Goal: Information Seeking & Learning: Learn about a topic

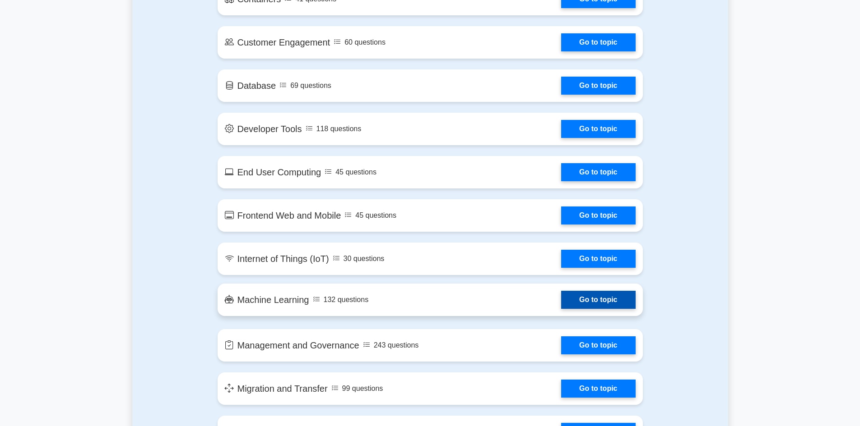
scroll to position [812, 0]
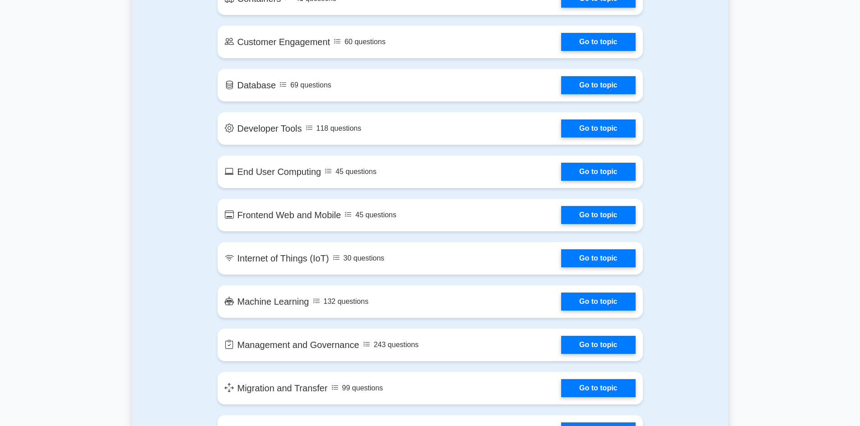
drag, startPoint x: 623, startPoint y: 126, endPoint x: 609, endPoint y: 144, distance: 22.2
click at [623, 126] on link "Go to topic" at bounding box center [598, 129] width 74 height 18
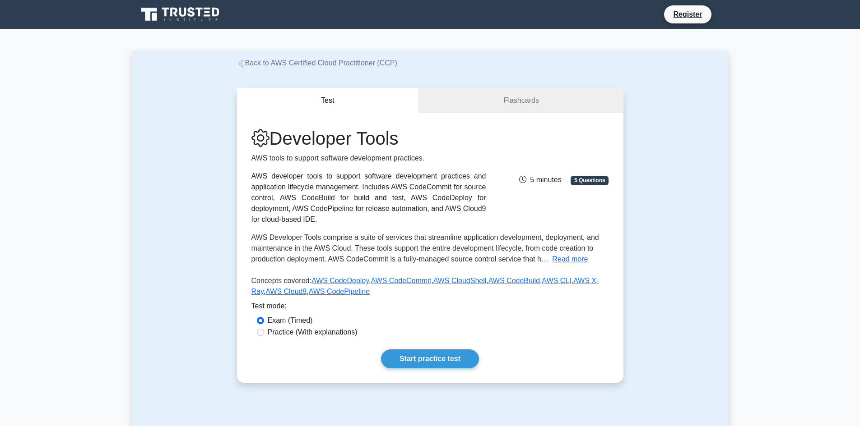
click at [264, 335] on div "Practice (With explanations)" at bounding box center [430, 332] width 347 height 11
drag, startPoint x: 385, startPoint y: 195, endPoint x: 478, endPoint y: 186, distance: 93.4
click at [478, 186] on div "AWS developer tools to support software development practices and application l…" at bounding box center [368, 198] width 235 height 54
click at [523, 94] on link "Flashcards" at bounding box center [521, 101] width 204 height 26
click at [512, 100] on link "Flashcards" at bounding box center [521, 101] width 204 height 26
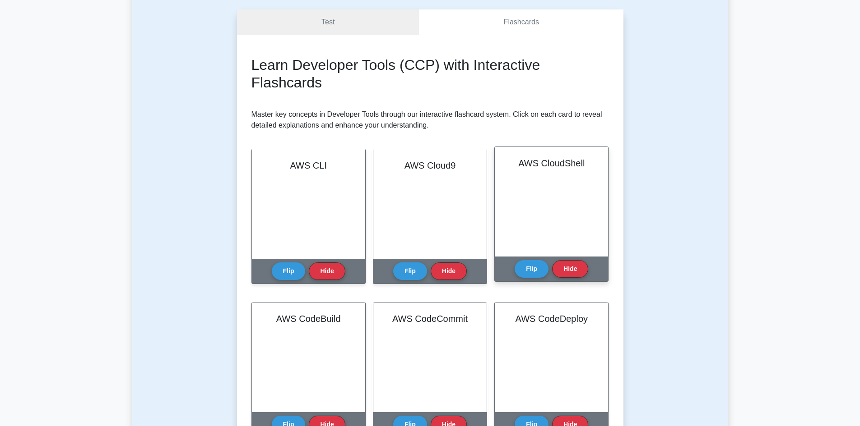
scroll to position [135, 0]
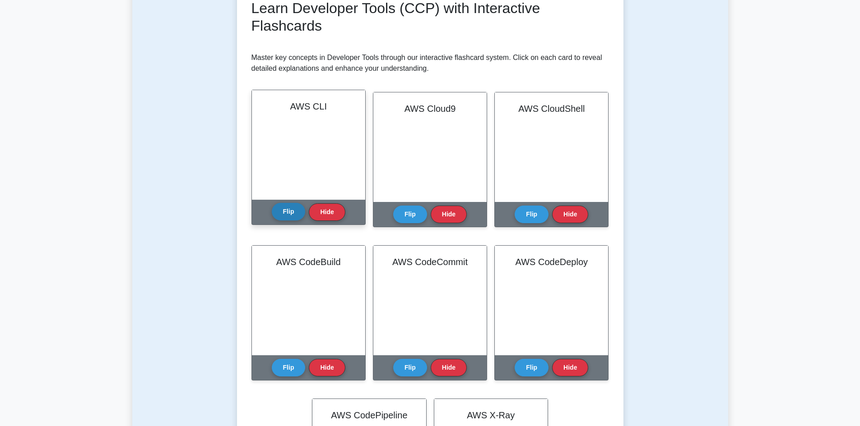
click at [284, 205] on button "Flip" at bounding box center [289, 212] width 34 height 18
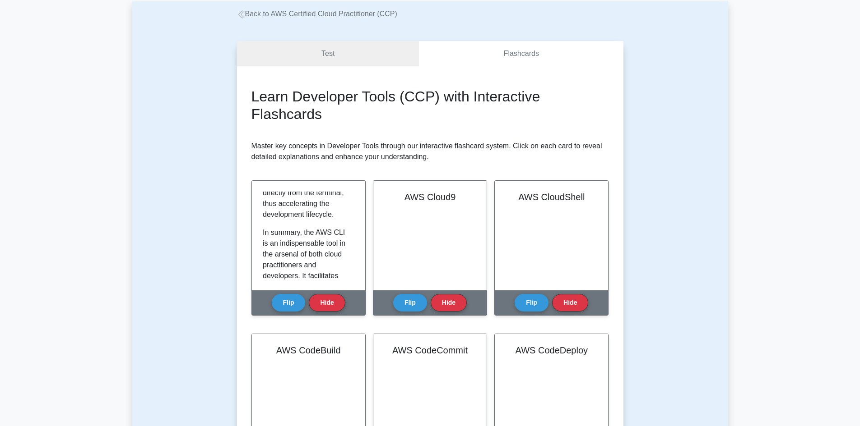
scroll to position [0, 0]
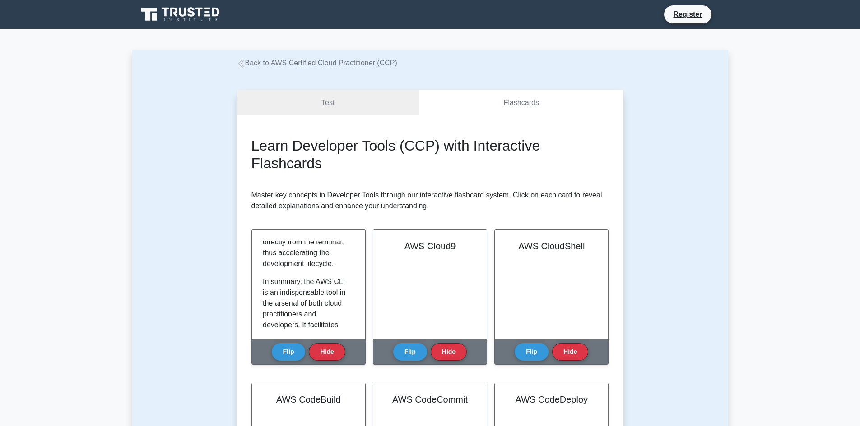
click at [248, 64] on link "Back to AWS Certified Cloud Practitioner (CCP)" at bounding box center [317, 63] width 160 height 8
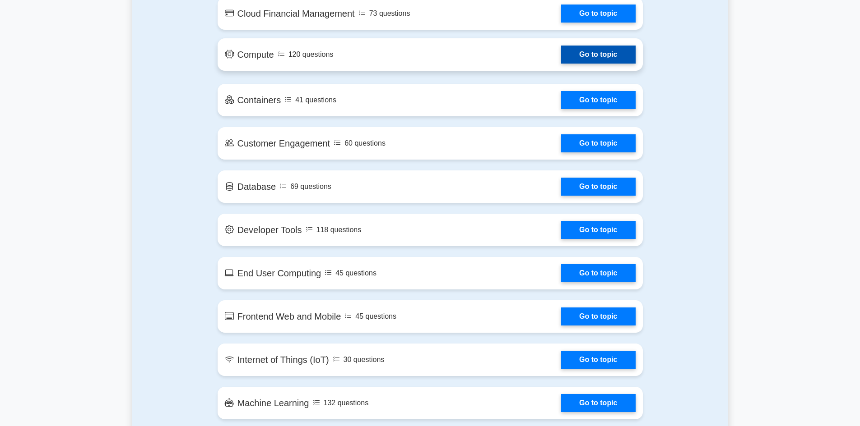
scroll to position [722, 0]
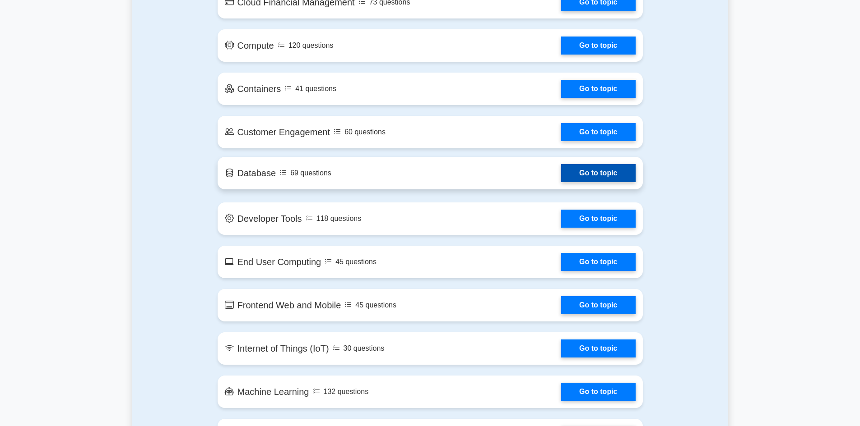
click at [586, 179] on link "Go to topic" at bounding box center [598, 173] width 74 height 18
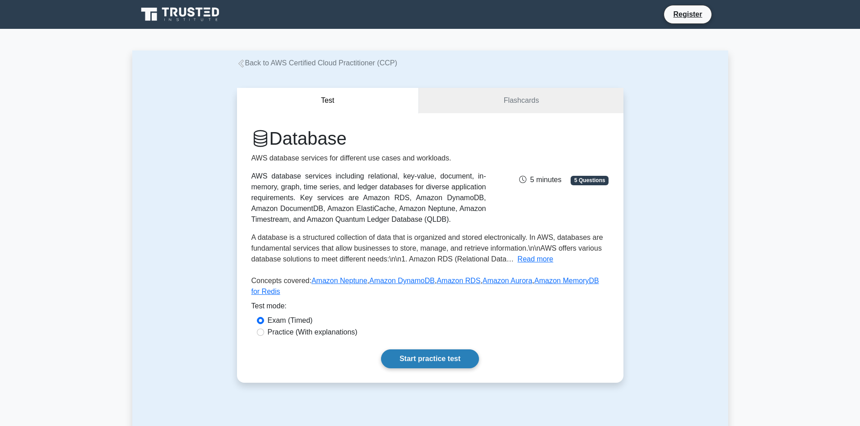
click at [424, 354] on link "Start practice test" at bounding box center [430, 359] width 98 height 19
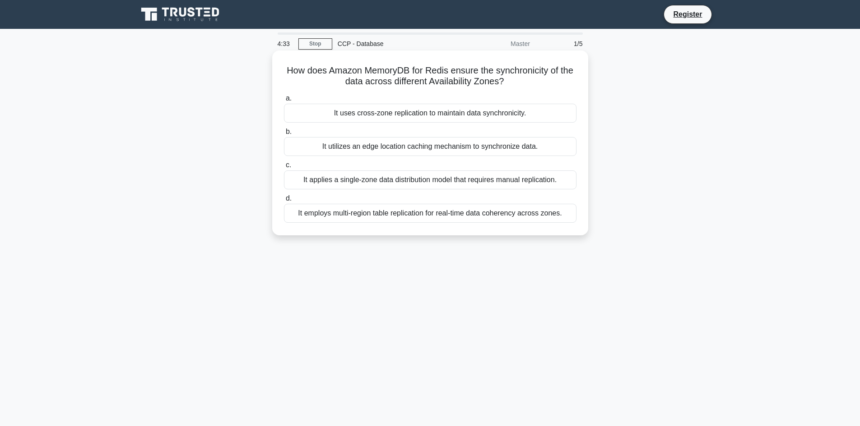
drag, startPoint x: 315, startPoint y: 144, endPoint x: 542, endPoint y: 154, distance: 226.3
click at [542, 154] on div "It utilizes an edge location caching mechanism to synchronize data." at bounding box center [430, 146] width 292 height 19
click at [438, 164] on label "c. It applies a single-zone data distribution model that requires manual replic…" at bounding box center [430, 175] width 292 height 30
click at [284, 164] on input "c. It applies a single-zone data distribution model that requires manual replic…" at bounding box center [284, 165] width 0 height 6
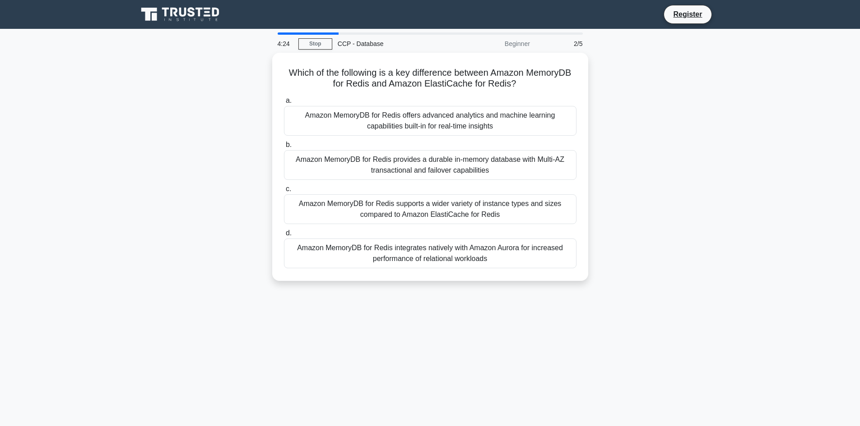
drag, startPoint x: 674, startPoint y: 136, endPoint x: 654, endPoint y: 283, distance: 148.0
click at [654, 283] on div "Which of the following is a key difference between Amazon MemoryDB for Redis an…" at bounding box center [430, 172] width 596 height 239
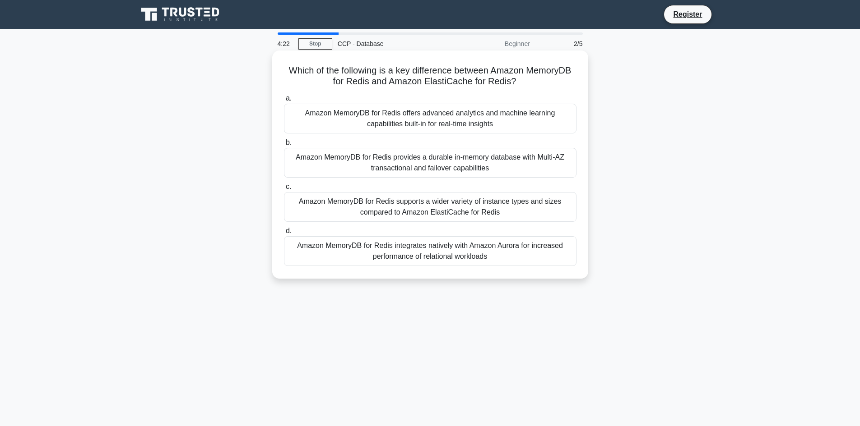
click at [294, 74] on h5 "Which of the following is a key difference between Amazon MemoryDB for Redis an…" at bounding box center [430, 76] width 294 height 23
click at [419, 250] on div "Amazon MemoryDB for Redis integrates natively with Amazon Aurora for increased …" at bounding box center [430, 251] width 292 height 30
click at [284, 234] on input "d. Amazon MemoryDB for Redis integrates natively with Amazon Aurora for increas…" at bounding box center [284, 231] width 0 height 6
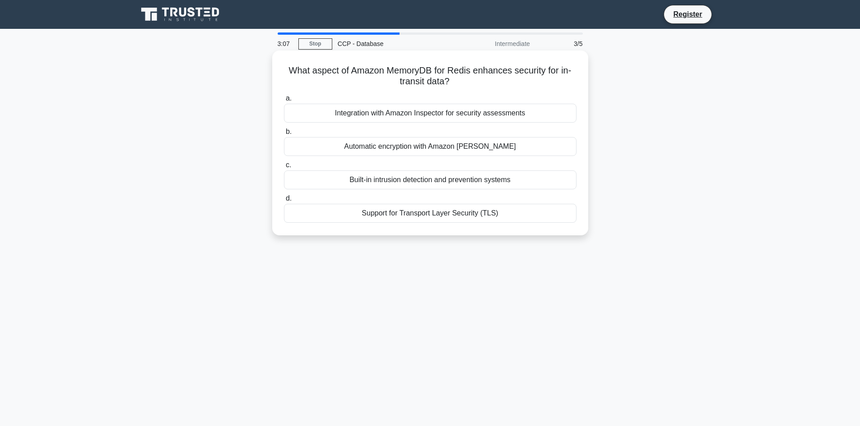
click at [357, 180] on div "Built-in intrusion detection and prevention systems" at bounding box center [430, 180] width 292 height 19
click at [284, 168] on input "c. Built-in intrusion detection and prevention systems" at bounding box center [284, 165] width 0 height 6
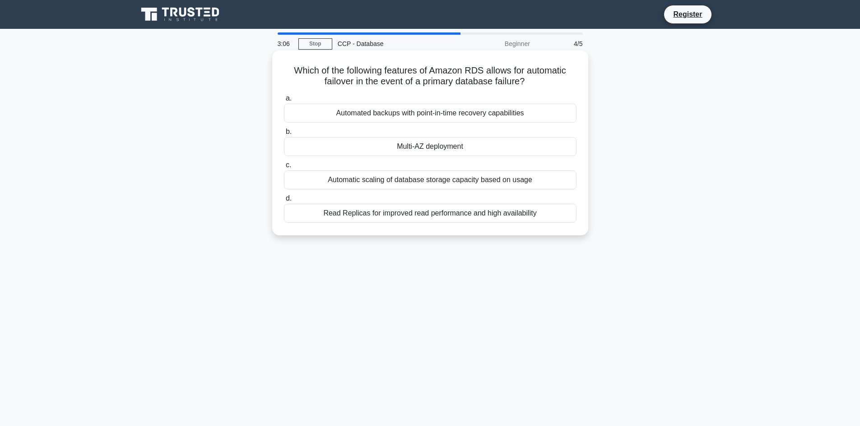
click at [384, 155] on div "Multi-AZ deployment" at bounding box center [430, 146] width 292 height 19
click at [284, 135] on input "b. Multi-AZ deployment" at bounding box center [284, 132] width 0 height 6
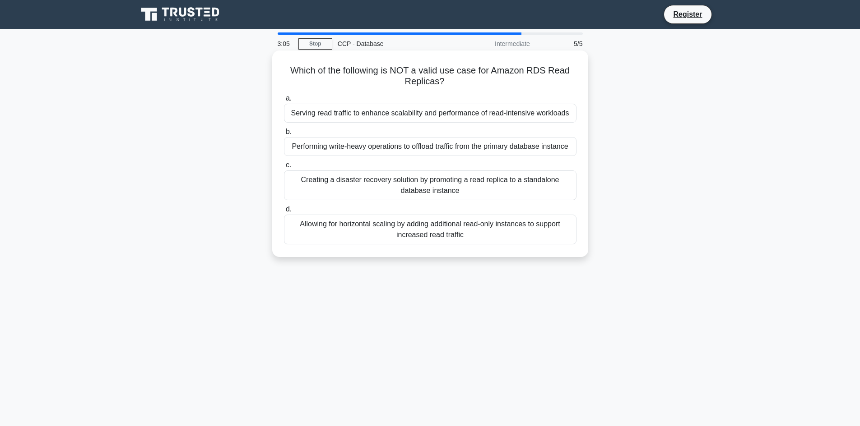
click at [391, 231] on div "Allowing for horizontal scaling by adding additional read-only instances to sup…" at bounding box center [430, 230] width 292 height 30
click at [284, 213] on input "d. Allowing for horizontal scaling by adding additional read-only instances to …" at bounding box center [284, 210] width 0 height 6
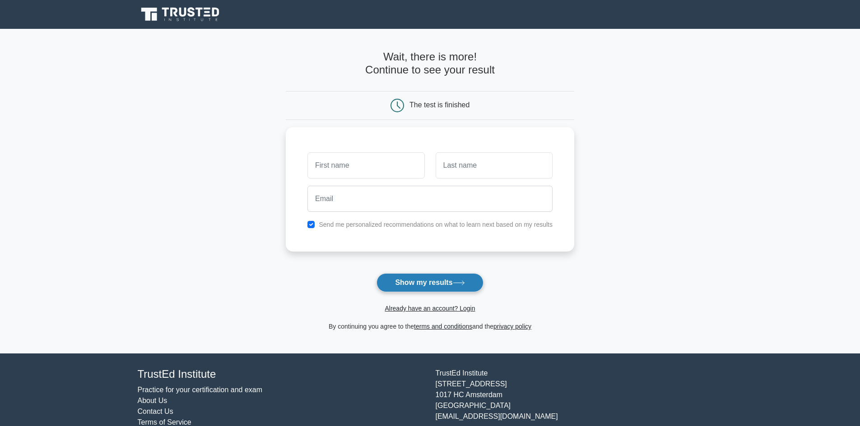
click at [424, 282] on button "Show my results" at bounding box center [429, 282] width 107 height 19
click at [281, 262] on main "Wait, there is more! Continue to see your result The test is finished and the" at bounding box center [430, 191] width 860 height 325
click at [709, 245] on main "Wait, there is more! Continue to see your result The test is finished and the" at bounding box center [430, 191] width 860 height 325
drag, startPoint x: 428, startPoint y: 99, endPoint x: 427, endPoint y: 105, distance: 6.0
click at [427, 105] on div "The test is finished" at bounding box center [430, 106] width 192 height 14
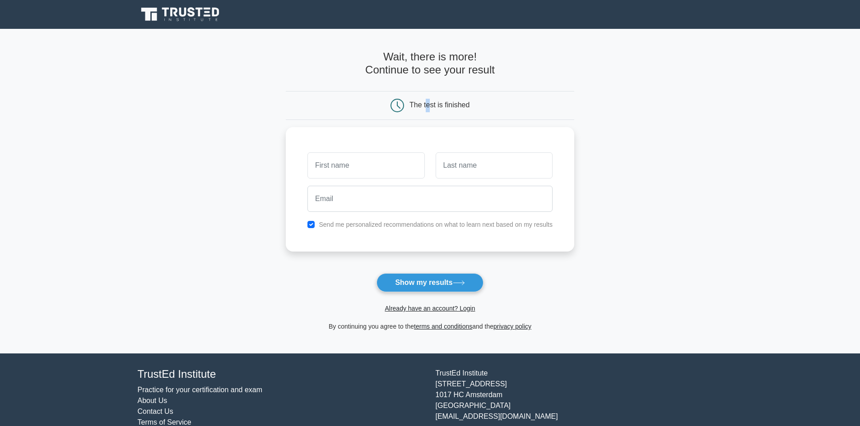
click at [195, 17] on icon at bounding box center [181, 14] width 87 height 17
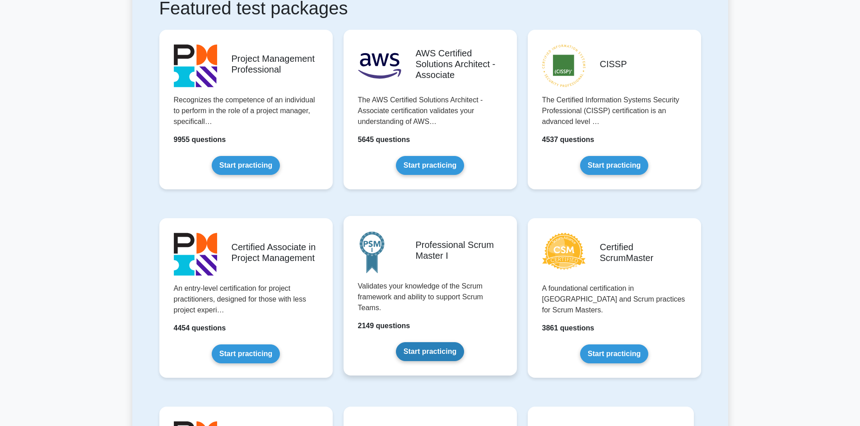
scroll to position [90, 0]
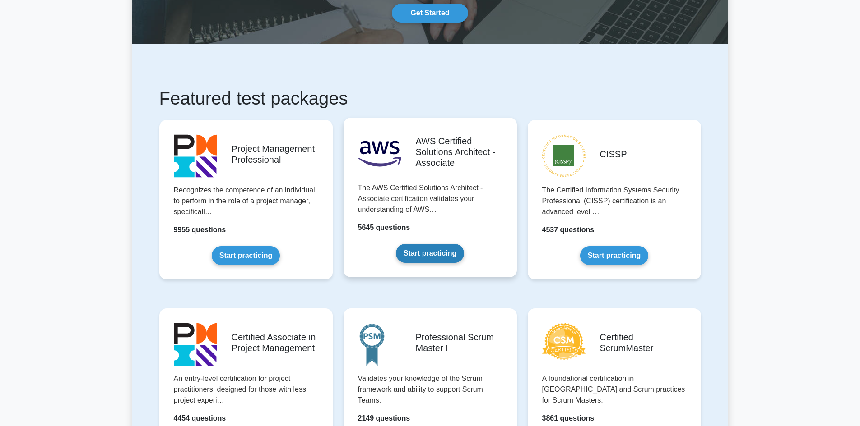
click at [434, 254] on link "Start practicing" at bounding box center [430, 253] width 68 height 19
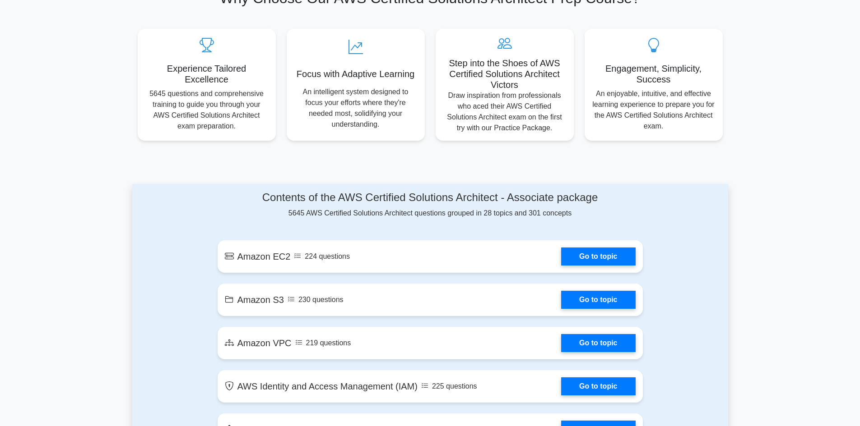
scroll to position [406, 0]
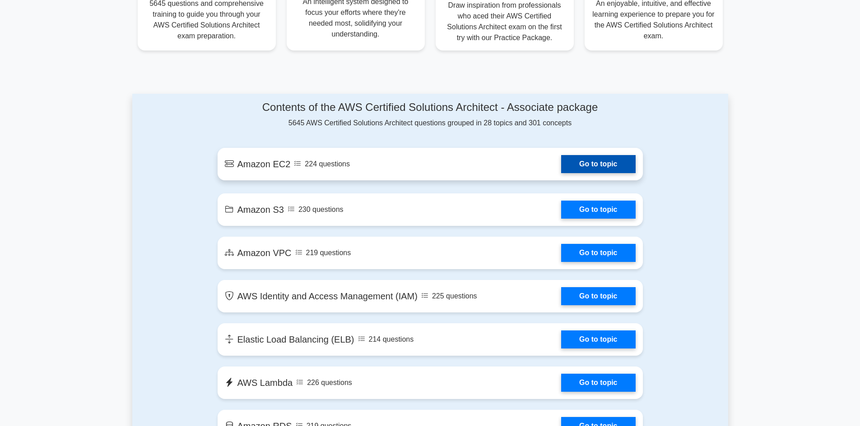
click at [595, 161] on link "Go to topic" at bounding box center [598, 164] width 74 height 18
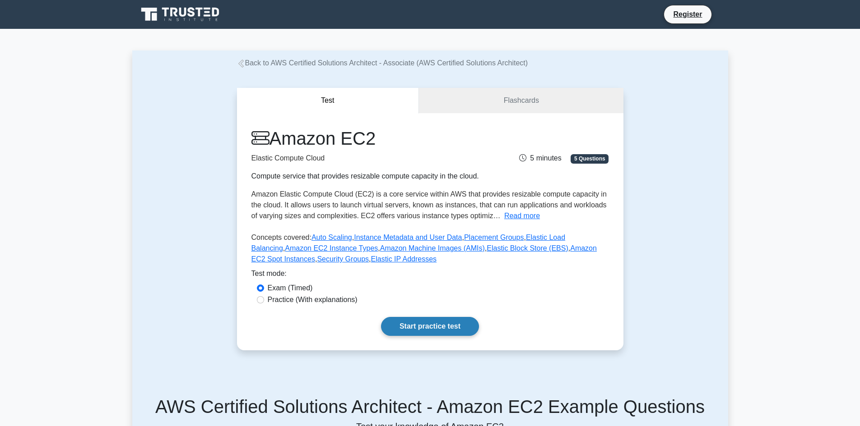
click at [433, 325] on link "Start practice test" at bounding box center [430, 326] width 98 height 19
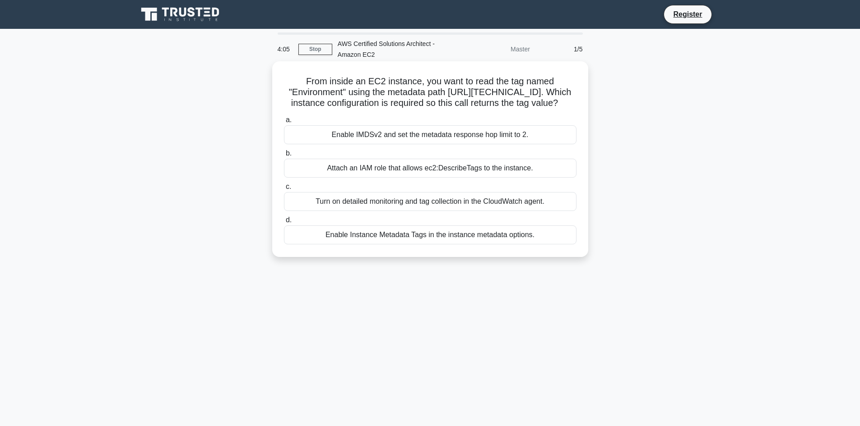
click at [436, 211] on div "Turn on detailed monitoring and tag collection in the CloudWatch agent." at bounding box center [430, 201] width 292 height 19
click at [284, 190] on input "c. Turn on detailed monitoring and tag collection in the CloudWatch agent." at bounding box center [284, 187] width 0 height 6
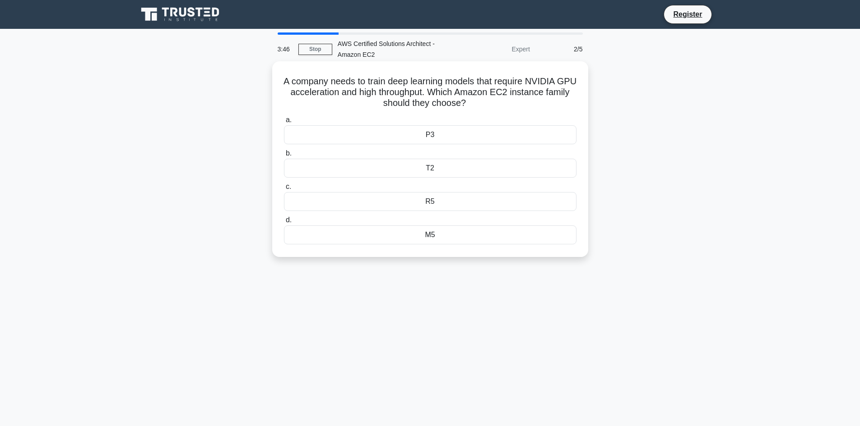
click at [432, 165] on div "T2" at bounding box center [430, 168] width 292 height 19
click at [284, 157] on input "b. T2" at bounding box center [284, 154] width 0 height 6
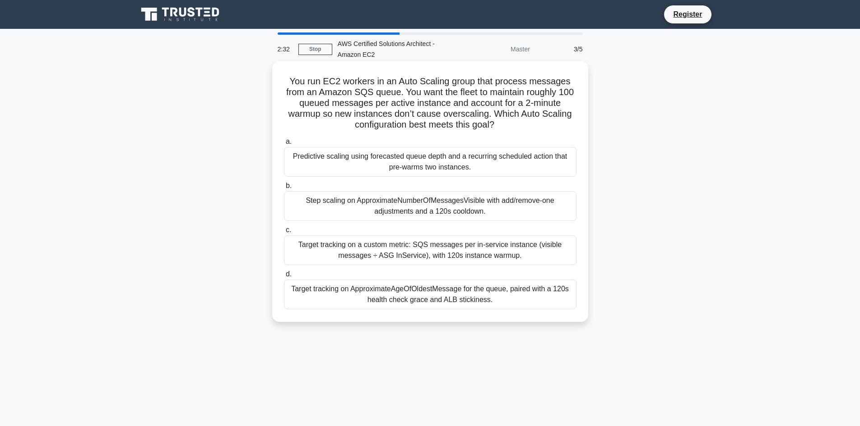
click at [399, 251] on div "Target tracking on a custom metric: SQS messages per in-service instance (visib…" at bounding box center [430, 251] width 292 height 30
click at [284, 233] on input "c. Target tracking on a custom metric: SQS messages per in-service instance (vi…" at bounding box center [284, 230] width 0 height 6
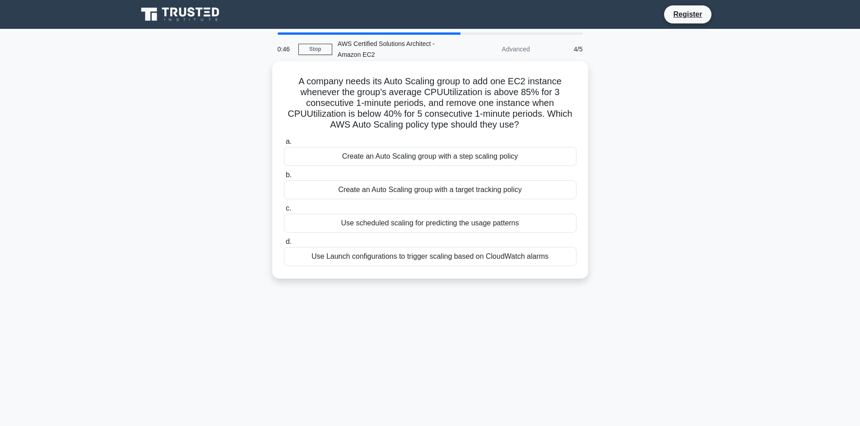
click at [431, 221] on div "Use scheduled scaling for predicting the usage patterns" at bounding box center [430, 223] width 292 height 19
click at [284, 212] on input "c. Use scheduled scaling for predicting the usage patterns" at bounding box center [284, 209] width 0 height 6
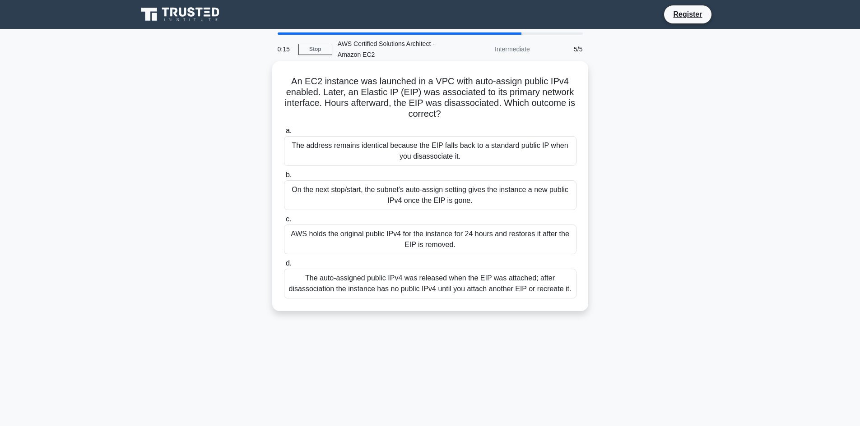
click at [457, 202] on div "On the next stop/start, the subnet’s auto-assign setting gives the instance a n…" at bounding box center [430, 196] width 292 height 30
click at [284, 178] on input "b. On the next stop/start, the subnet’s auto-assign setting gives the instance …" at bounding box center [284, 175] width 0 height 6
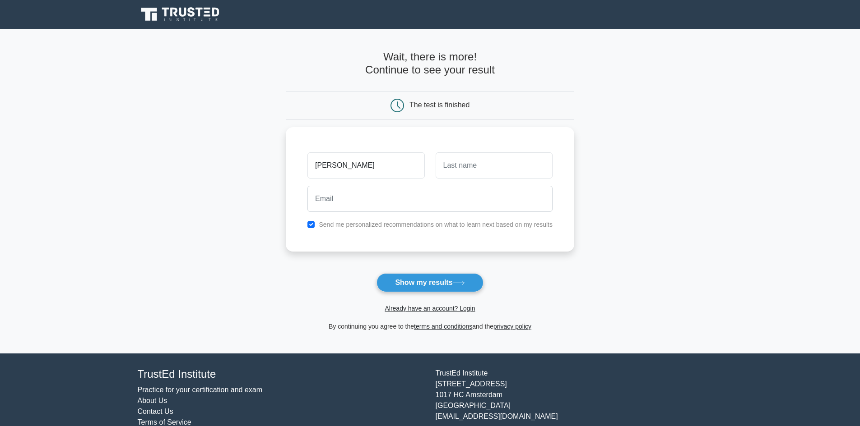
type input "[PERSON_NAME]"
click at [490, 152] on input "B:" at bounding box center [493, 163] width 117 height 26
type input "B"
click at [440, 191] on input "email" at bounding box center [429, 197] width 245 height 26
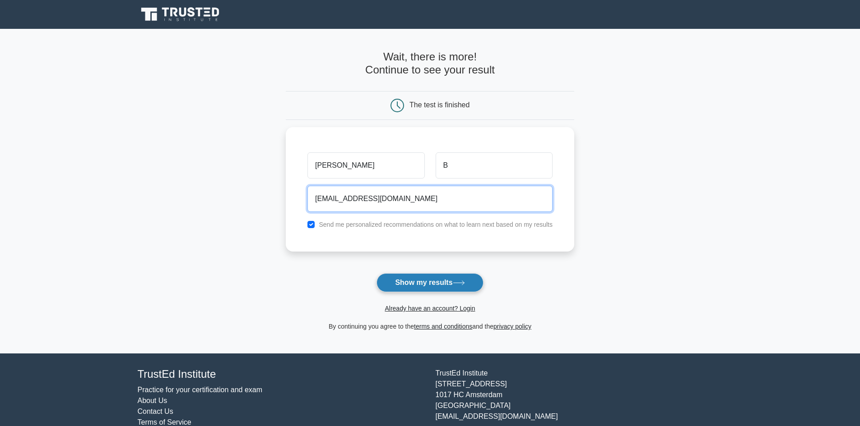
type input "Bltharun9@gmail.com"
click at [443, 287] on button "Show my results" at bounding box center [429, 282] width 107 height 19
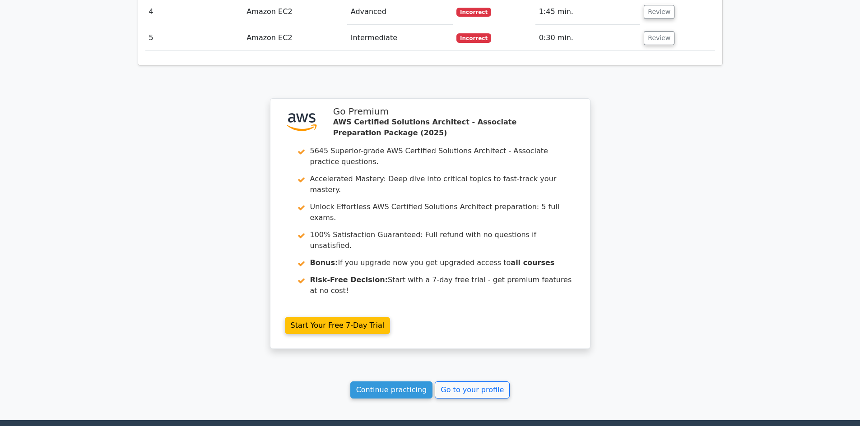
scroll to position [1290, 0]
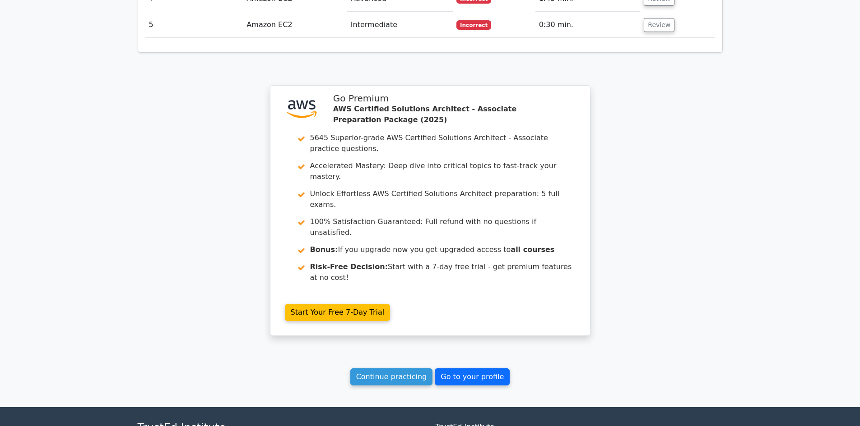
click at [456, 369] on link "Go to your profile" at bounding box center [472, 377] width 75 height 17
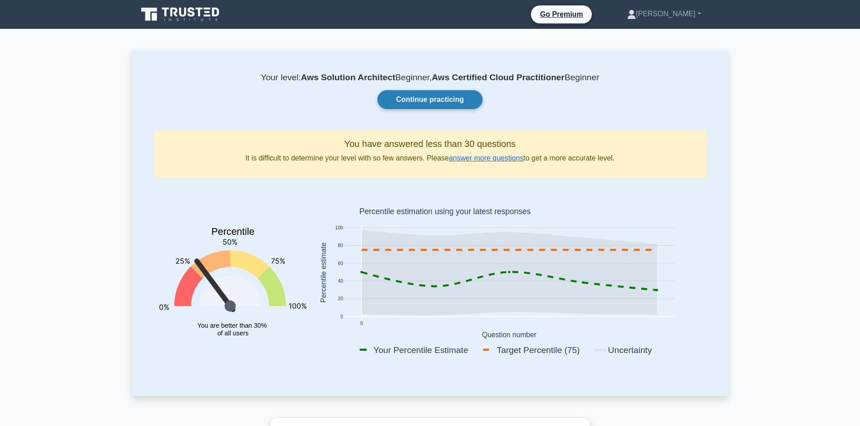
click at [423, 97] on link "Continue practicing" at bounding box center [429, 99] width 105 height 19
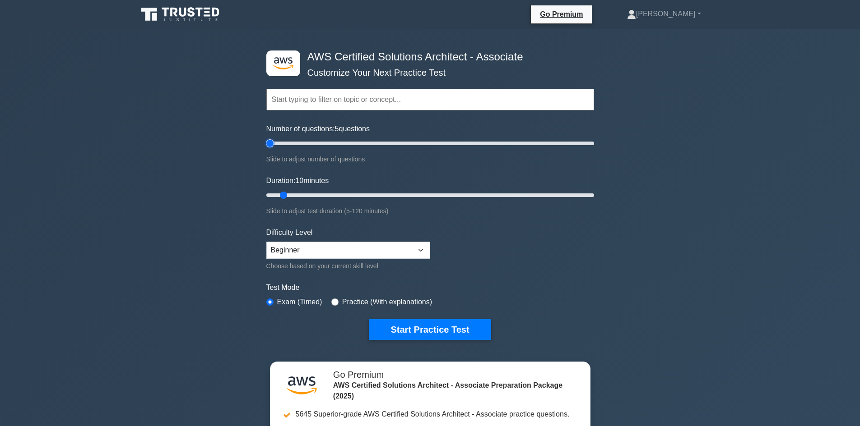
drag, startPoint x: 276, startPoint y: 146, endPoint x: 267, endPoint y: 148, distance: 8.9
type input "5"
click at [267, 148] on input "Number of questions: 5 questions" at bounding box center [430, 143] width 328 height 11
drag, startPoint x: 275, startPoint y: 193, endPoint x: 237, endPoint y: 200, distance: 38.1
type input "5"
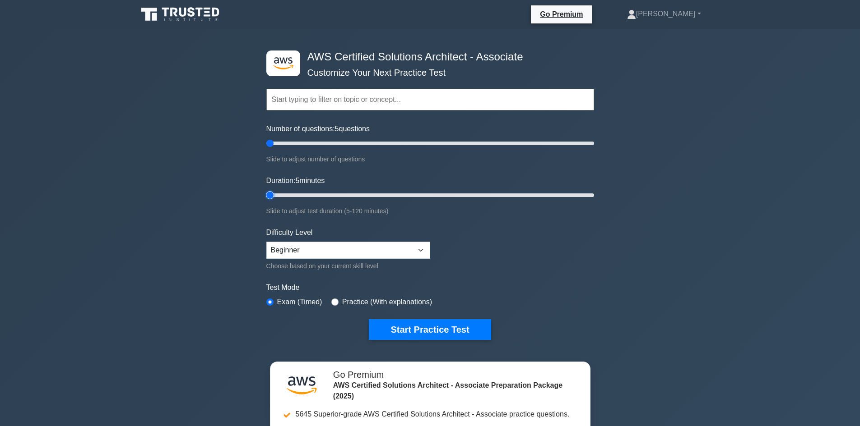
click at [266, 200] on input "Duration: 5 minutes" at bounding box center [430, 195] width 328 height 11
click at [330, 255] on select "Beginner Intermediate Expert" at bounding box center [348, 250] width 164 height 17
click at [424, 326] on button "Start Practice Test" at bounding box center [430, 330] width 122 height 21
